Goal: Navigation & Orientation: Find specific page/section

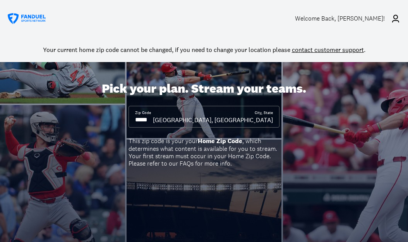
click at [330, 17] on div "Welcome Back , [PERSON_NAME]!" at bounding box center [340, 18] width 90 height 7
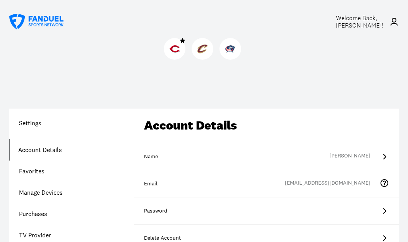
click at [174, 50] on img at bounding box center [175, 49] width 10 height 10
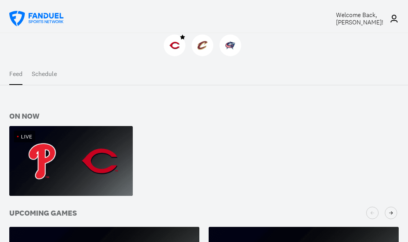
scroll to position [144, 0]
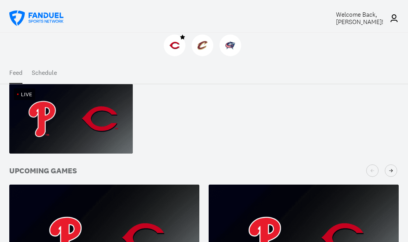
click at [59, 123] on img at bounding box center [71, 119] width 124 height 70
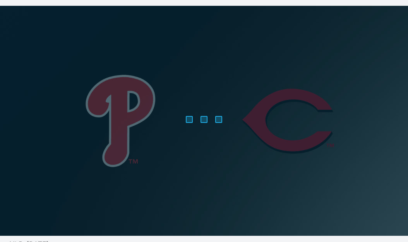
scroll to position [26, 0]
